Goal: Information Seeking & Learning: Learn about a topic

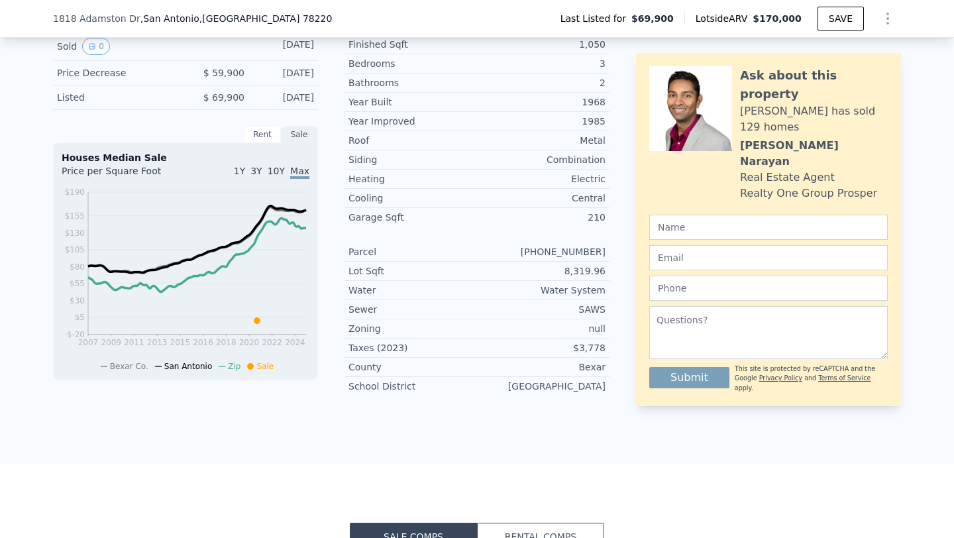
scroll to position [419, 0]
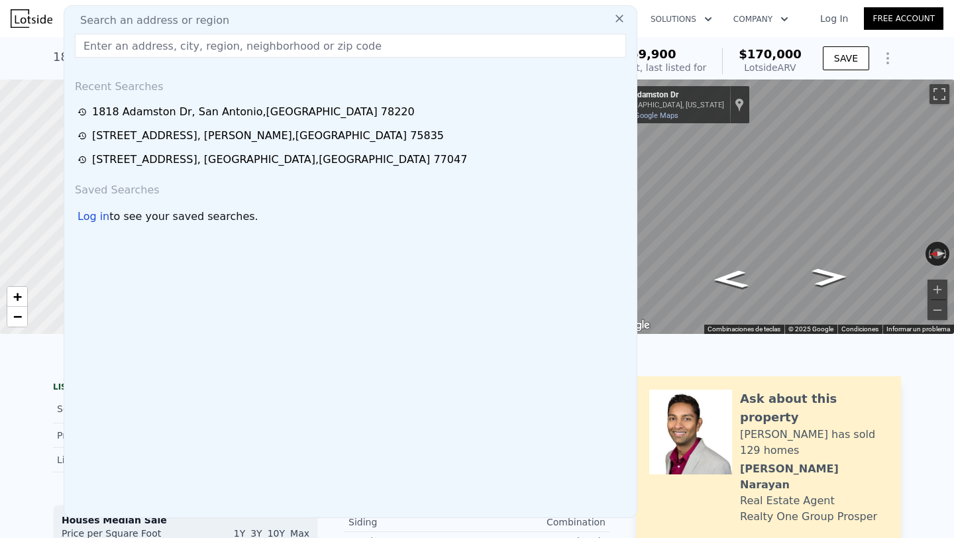
click at [224, 43] on input "text" at bounding box center [350, 46] width 551 height 24
paste input "[STREET_ADDRESS]"
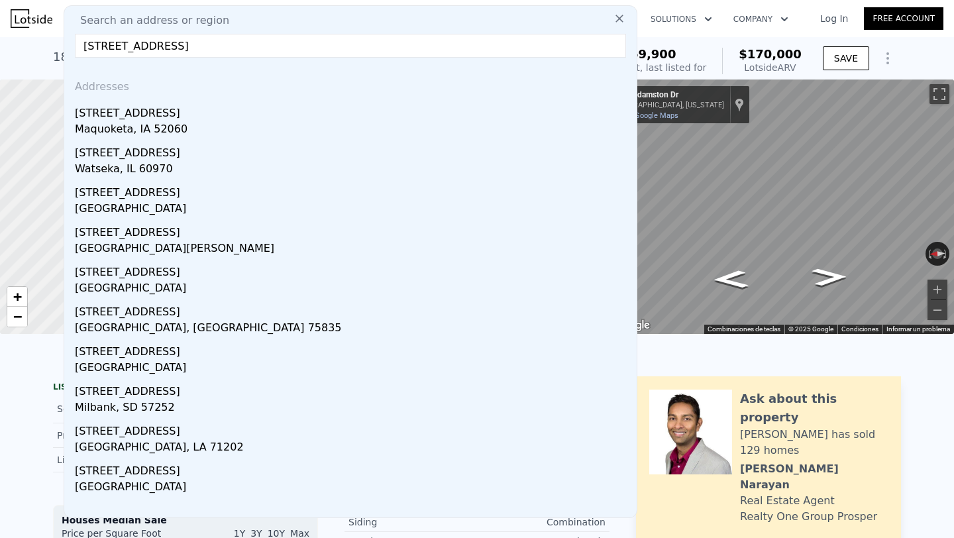
type input "[STREET_ADDRESS]"
click at [138, 314] on div "[STREET_ADDRESS]" at bounding box center [353, 309] width 556 height 21
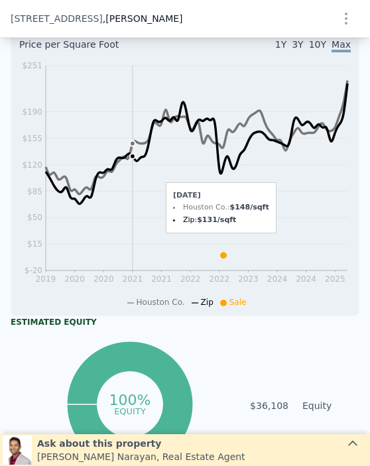
scroll to position [79, 0]
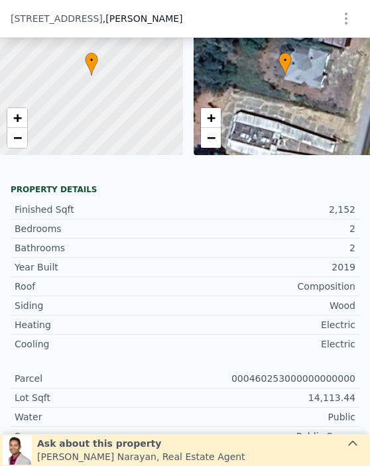
click at [73, 0] on html "Search an address or region Solutions Company Open main menu Log In Free Accoun…" at bounding box center [185, 233] width 370 height 466
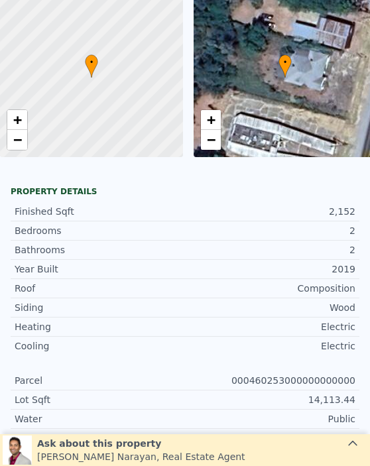
scroll to position [2, 0]
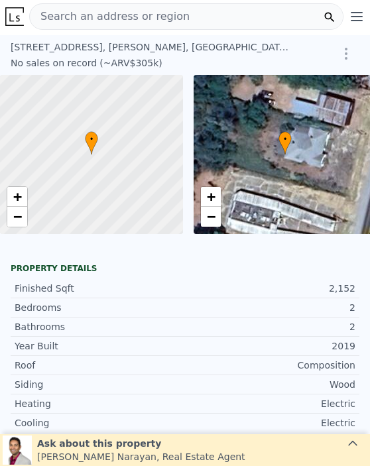
click at [184, 9] on div "Search an address or region" at bounding box center [186, 16] width 314 height 26
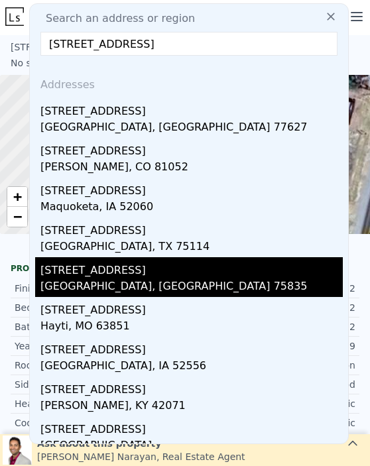
type input "[STREET_ADDRESS]"
click at [108, 272] on div "[STREET_ADDRESS]" at bounding box center [191, 267] width 302 height 21
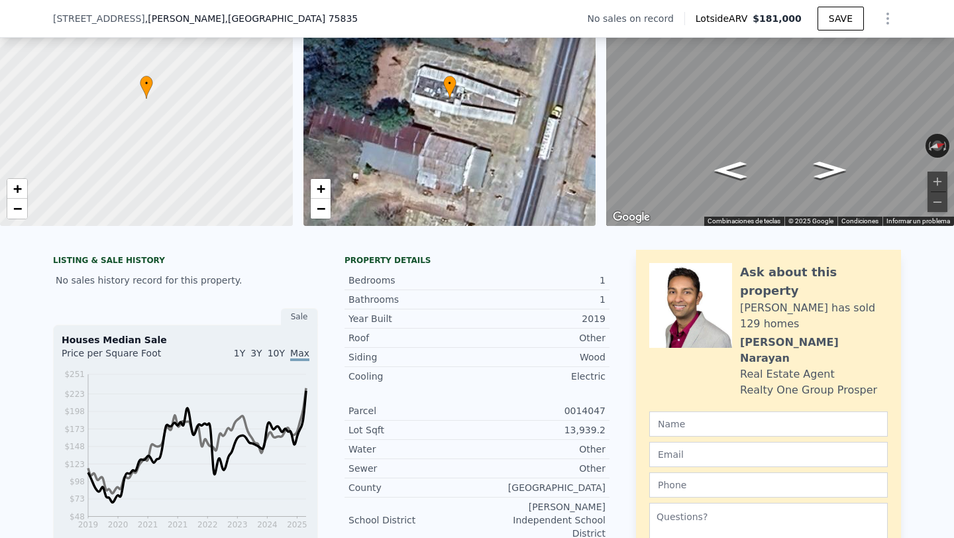
scroll to position [99, 0]
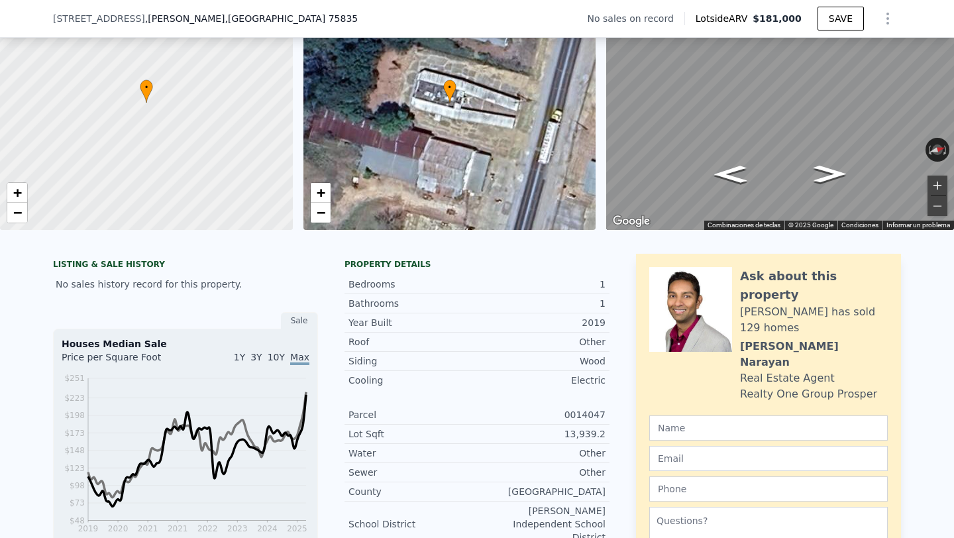
click at [933, 188] on button "Acercar" at bounding box center [937, 186] width 20 height 20
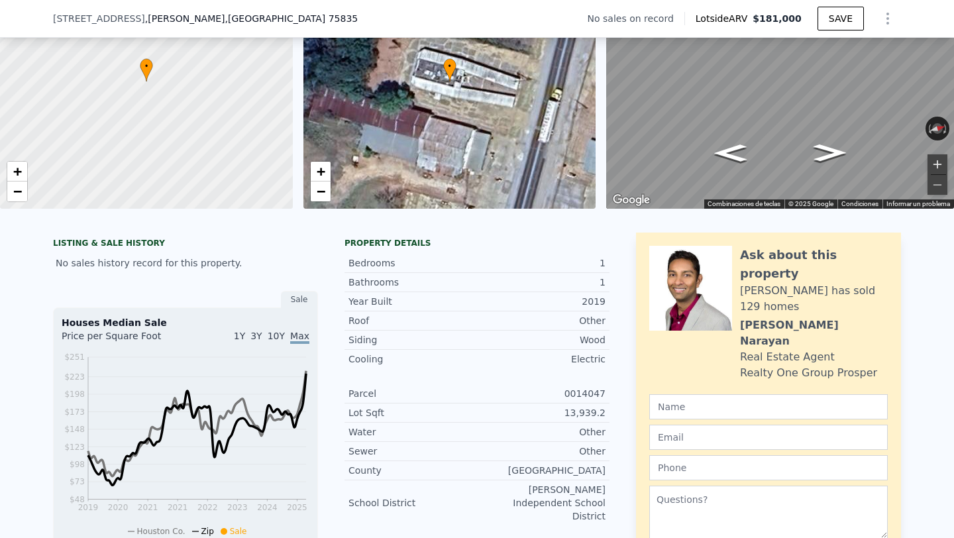
scroll to position [25, 0]
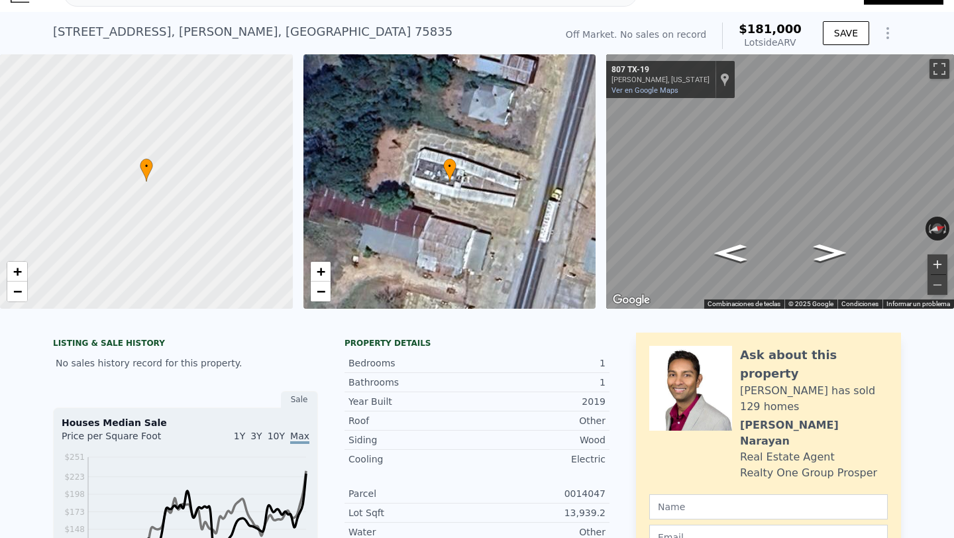
click at [934, 265] on button "Acercar" at bounding box center [937, 264] width 20 height 20
click at [938, 287] on button "Alejar" at bounding box center [937, 285] width 20 height 20
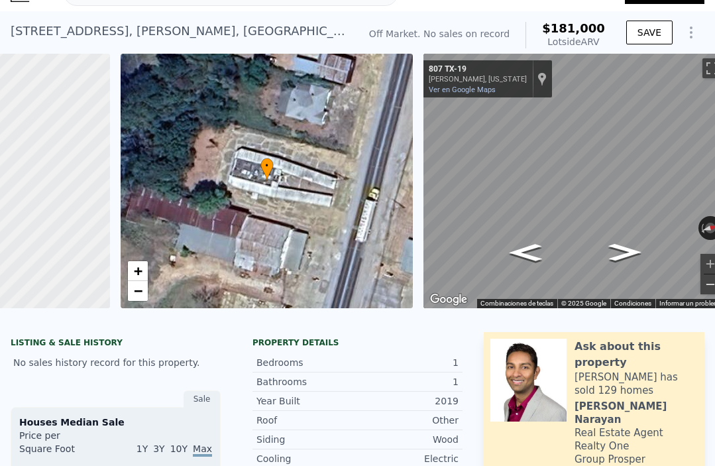
scroll to position [0, 200]
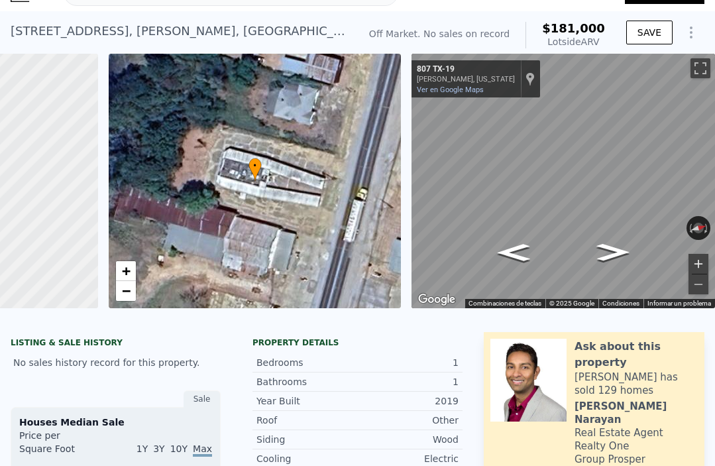
click at [704, 264] on button "Acercar" at bounding box center [698, 264] width 20 height 20
click at [694, 286] on button "Alejar" at bounding box center [698, 284] width 20 height 20
click at [698, 271] on button "Acercar" at bounding box center [698, 264] width 20 height 20
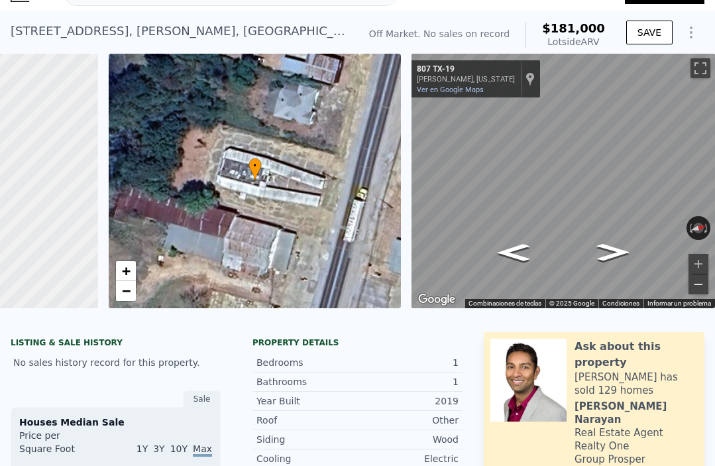
click at [703, 280] on button "Alejar" at bounding box center [698, 284] width 20 height 20
click at [700, 264] on button "Acercar" at bounding box center [698, 264] width 20 height 20
click at [699, 281] on button "Alejar" at bounding box center [698, 284] width 20 height 20
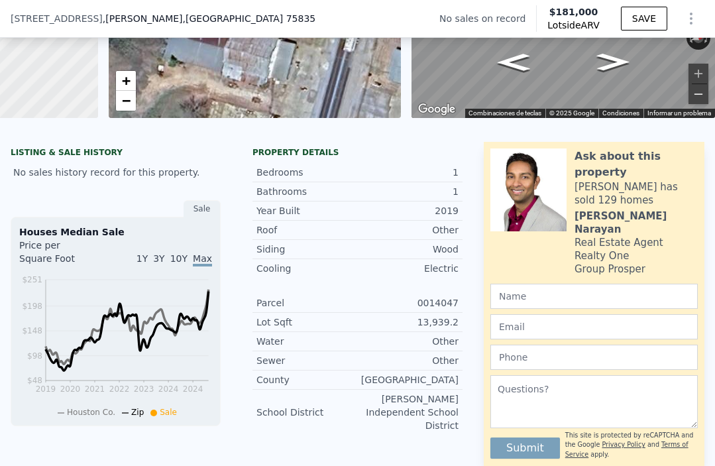
scroll to position [213, 0]
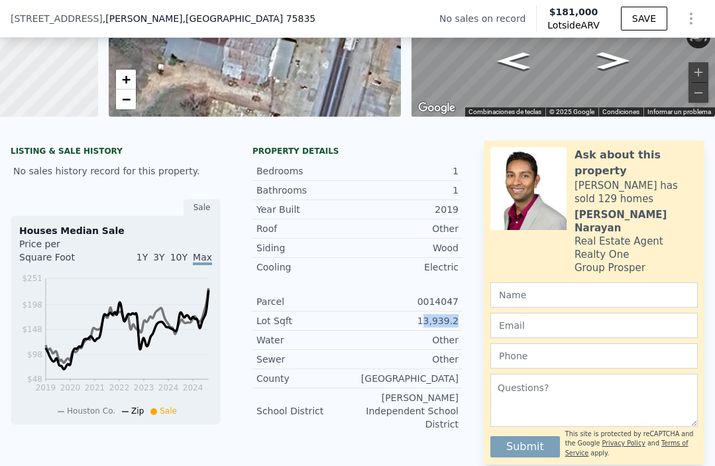
drag, startPoint x: 425, startPoint y: 321, endPoint x: 459, endPoint y: 320, distance: 34.4
click at [459, 320] on div "Lot Sqft 13,939.2" at bounding box center [357, 320] width 210 height 19
drag, startPoint x: 418, startPoint y: 320, endPoint x: 464, endPoint y: 321, distance: 46.4
click at [464, 321] on div "Property details Bedrooms 1 Bathrooms 1 Year Built 2019 Roof Other Siding Wood …" at bounding box center [357, 295] width 231 height 298
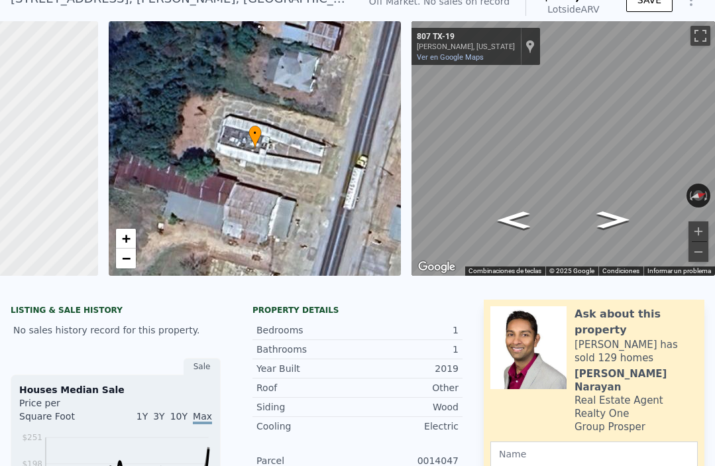
scroll to position [0, 0]
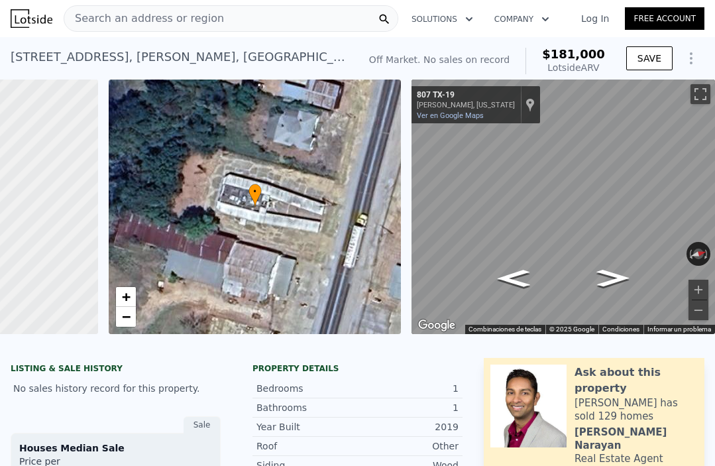
click at [151, 59] on div "[STREET_ADDRESS][PERSON_NAME]" at bounding box center [179, 57] width 337 height 19
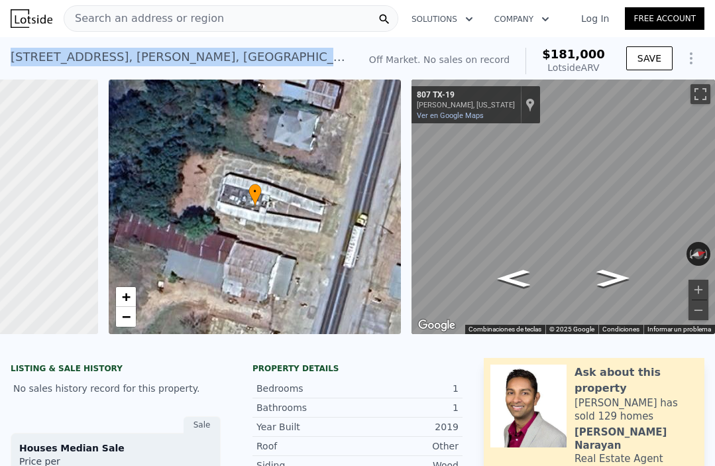
click at [151, 59] on div "[STREET_ADDRESS][PERSON_NAME]" at bounding box center [179, 57] width 337 height 19
copy div "[STREET_ADDRESS][PERSON_NAME] No sales on record (~ARV $181k )"
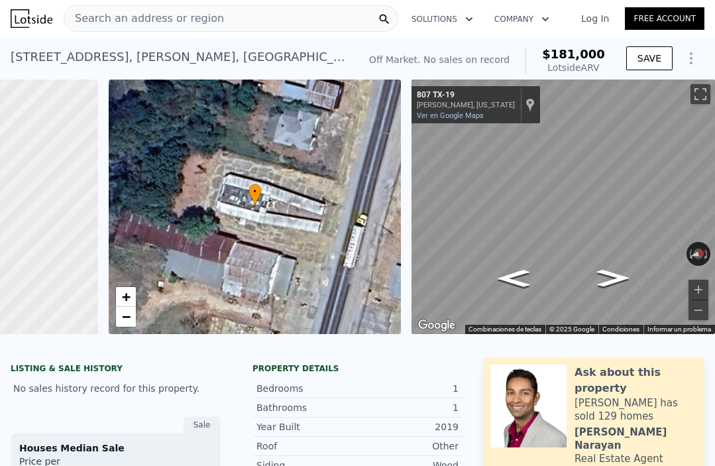
click at [163, 18] on span "Search an address or region" at bounding box center [144, 19] width 160 height 16
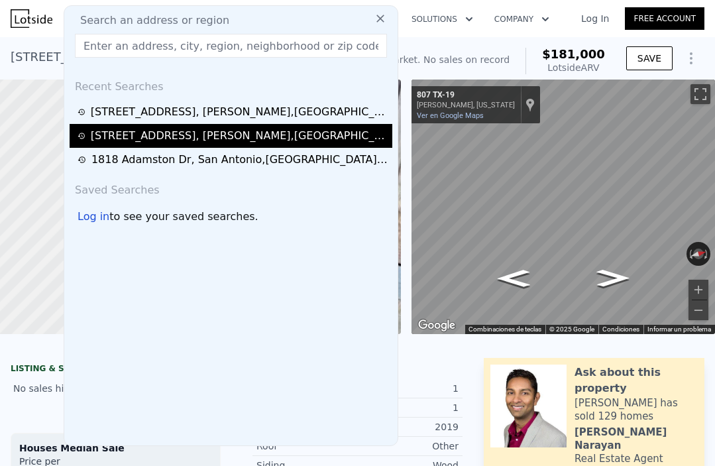
type input "2003"
type input "16988.4"
click at [171, 130] on div "[STREET_ADDRESS][PERSON_NAME]" at bounding box center [239, 136] width 297 height 16
type input "3"
type input "4"
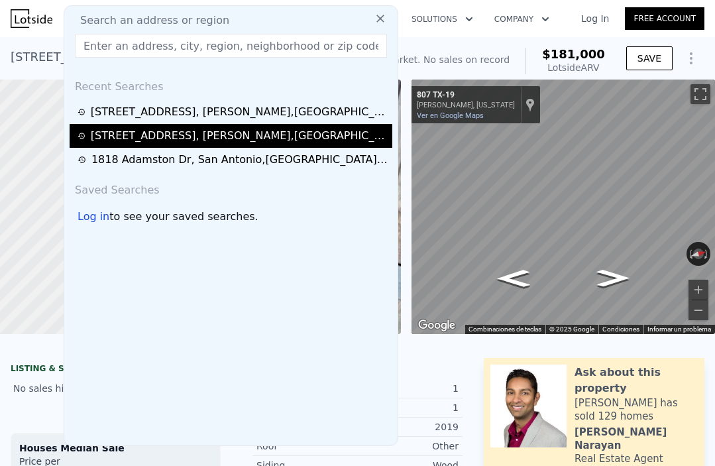
type input "1.5"
type input "4"
type input "1566"
type input "2800"
type input "11717.640000000001"
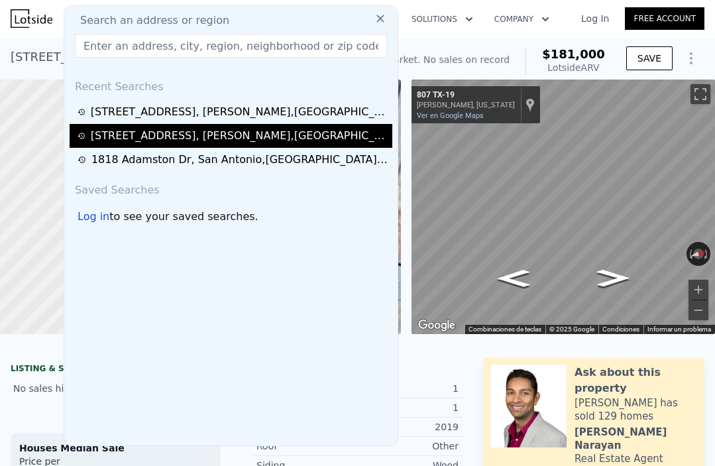
type input "21213.72"
checkbox input "true"
type input "$ 305,000"
type input "$ 263,000"
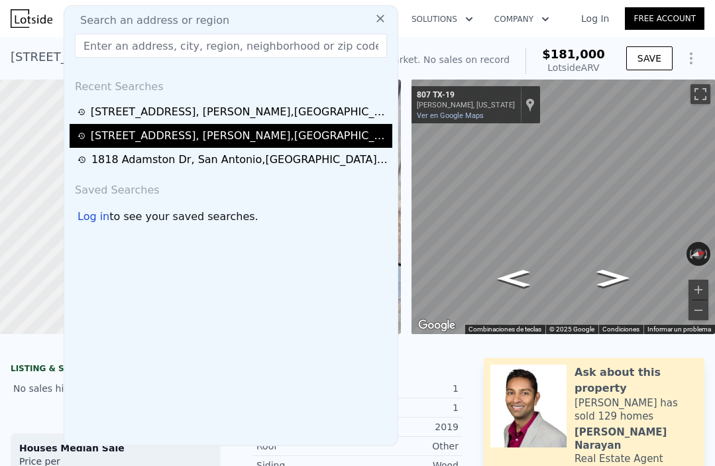
checkbox input "true"
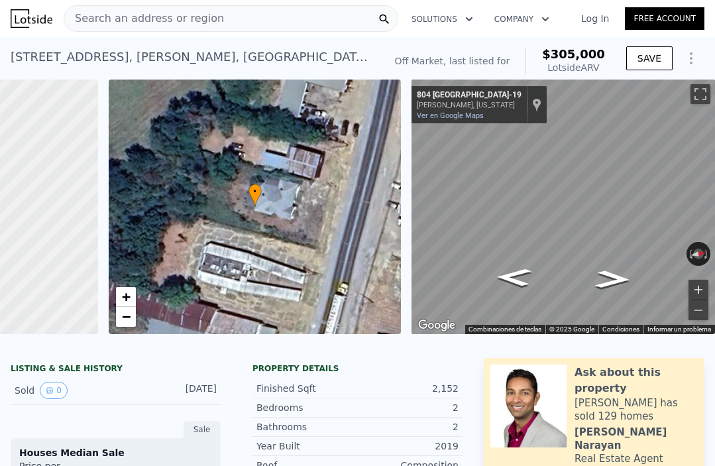
click at [696, 290] on button "Acercar" at bounding box center [698, 289] width 20 height 20
click at [701, 291] on button "Acercar" at bounding box center [698, 289] width 20 height 20
click at [704, 290] on button "Acercar" at bounding box center [698, 289] width 20 height 20
click at [698, 304] on button "Alejar" at bounding box center [698, 310] width 20 height 20
click at [704, 291] on button "Acercar" at bounding box center [698, 289] width 20 height 20
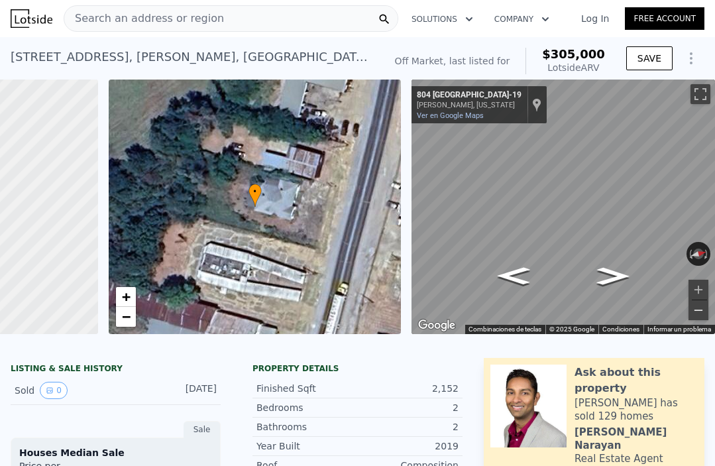
click at [701, 306] on button "Alejar" at bounding box center [698, 310] width 20 height 20
click at [705, 289] on button "Acercar" at bounding box center [698, 289] width 20 height 20
click at [703, 305] on button "Alejar" at bounding box center [698, 310] width 20 height 20
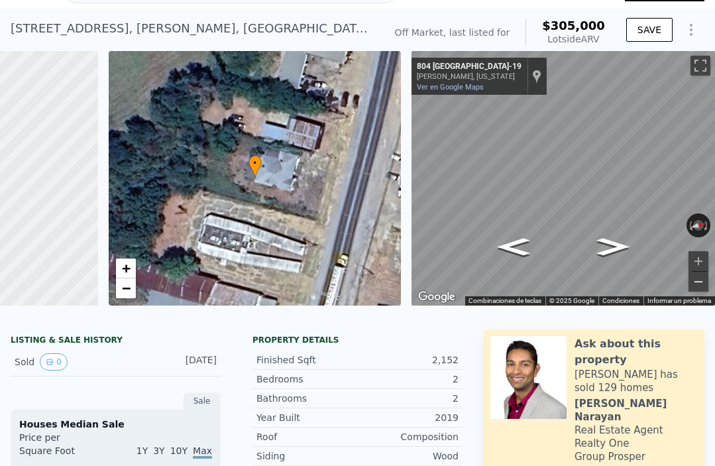
scroll to position [34, 0]
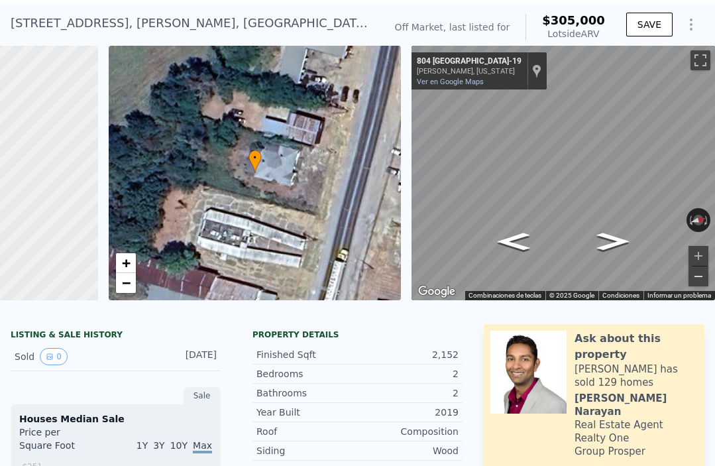
type input "1568"
type input "22651"
type input "$ 301,000"
type input "$ 259,220"
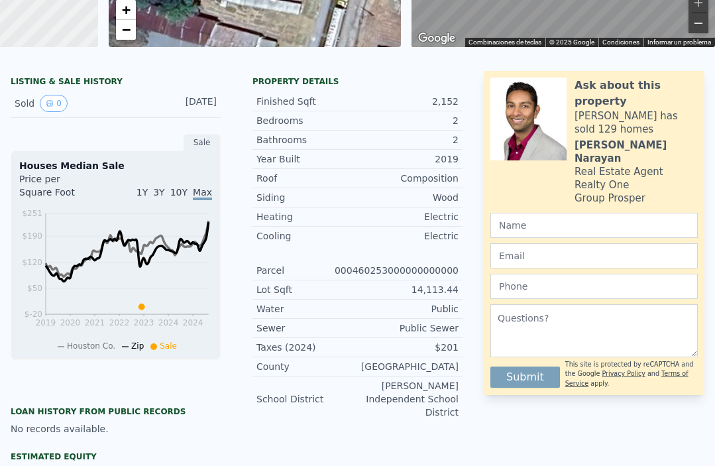
scroll to position [0, 0]
